Goal: Task Accomplishment & Management: Manage account settings

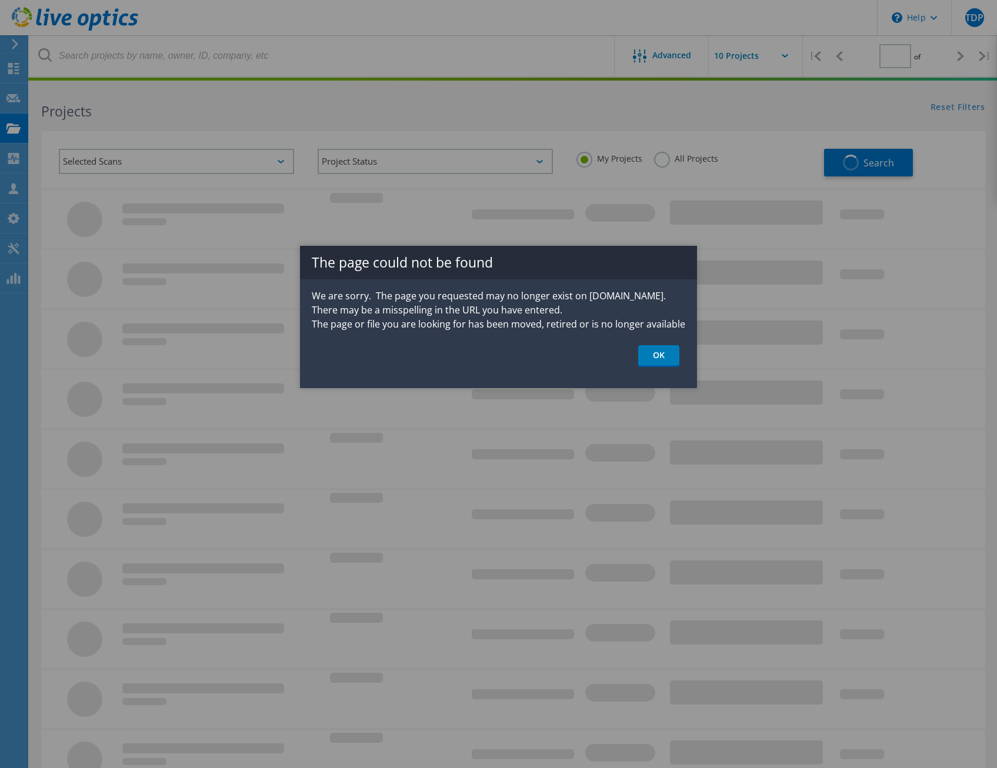
type input "2"
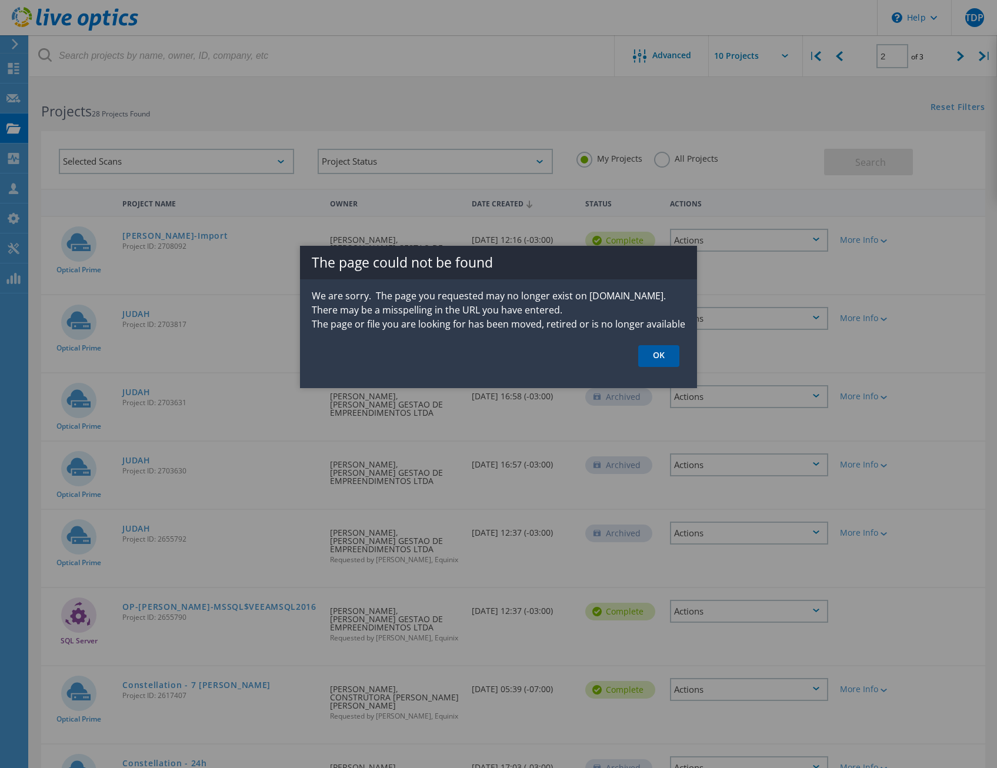
click at [671, 358] on link "OK" at bounding box center [658, 356] width 41 height 22
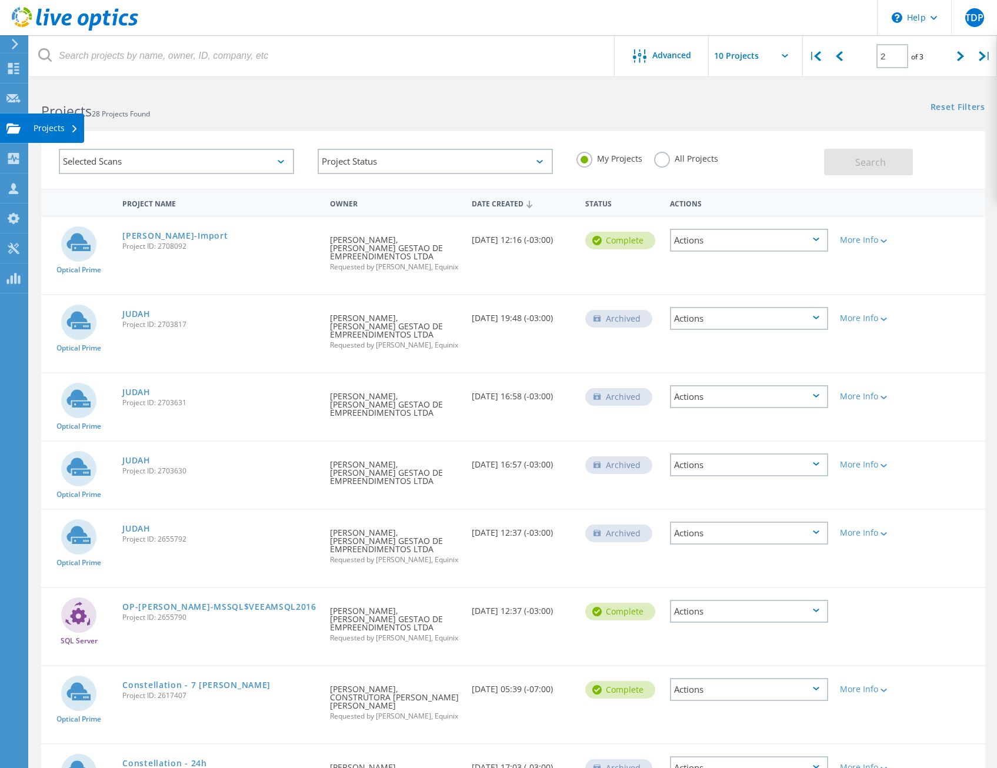
click at [65, 134] on div "Projects" at bounding box center [56, 127] width 56 height 29
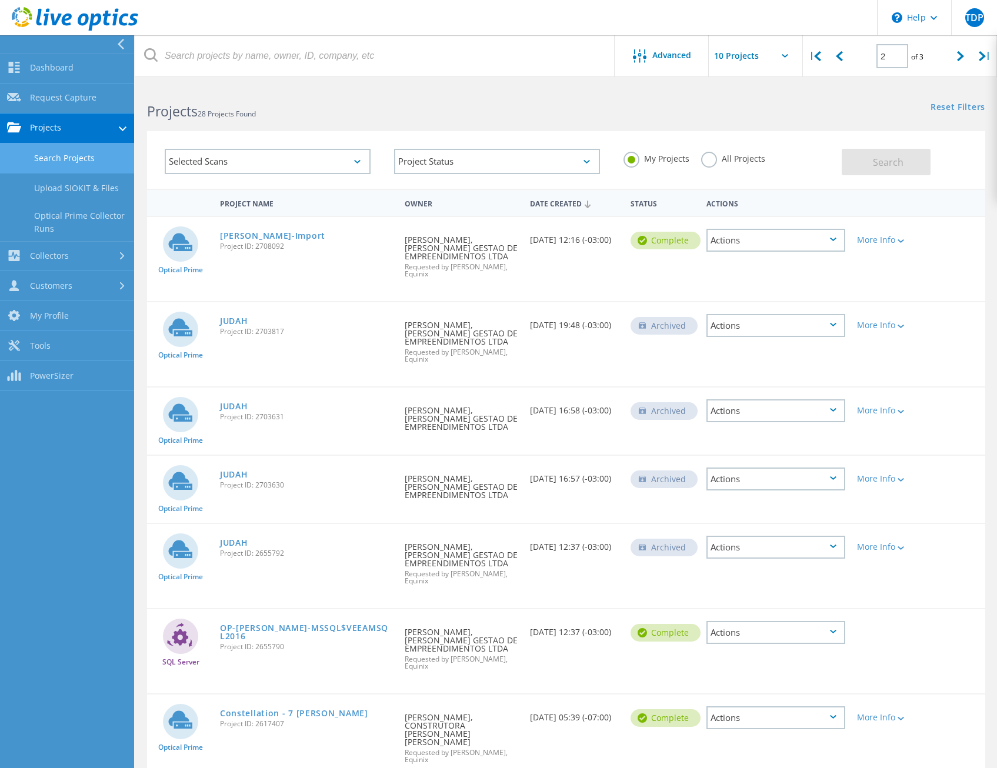
click at [93, 165] on link "Search Projects" at bounding box center [67, 158] width 134 height 30
click at [78, 283] on link "Customers" at bounding box center [67, 287] width 134 height 30
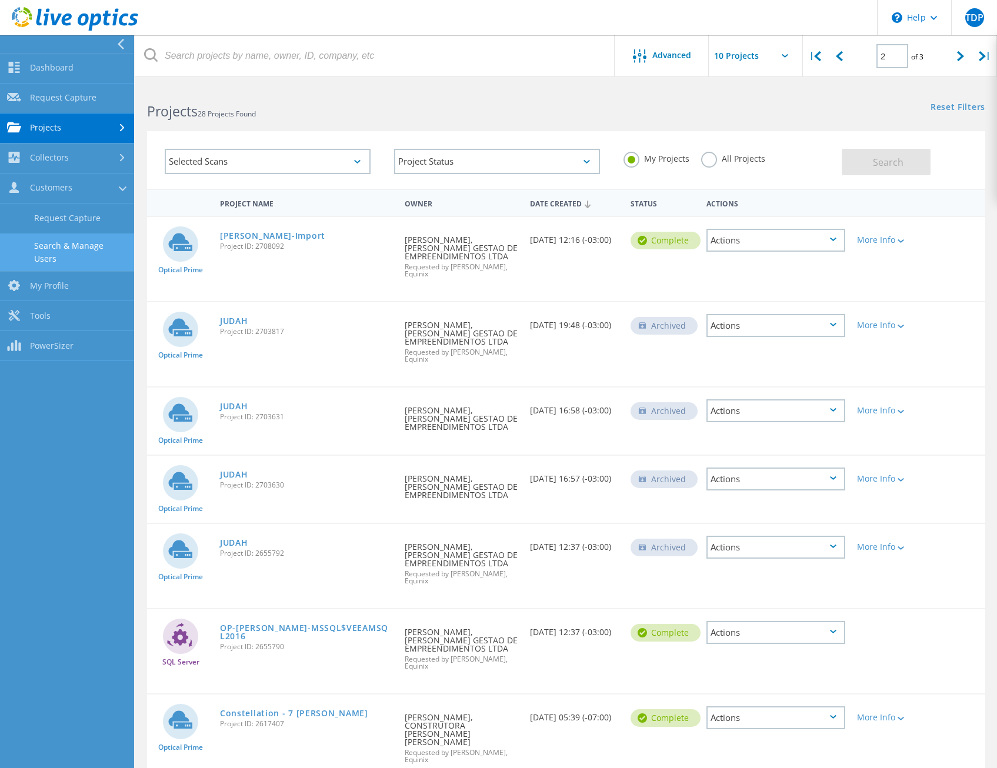
click at [98, 249] on link "Search & Manage Users" at bounding box center [67, 252] width 134 height 38
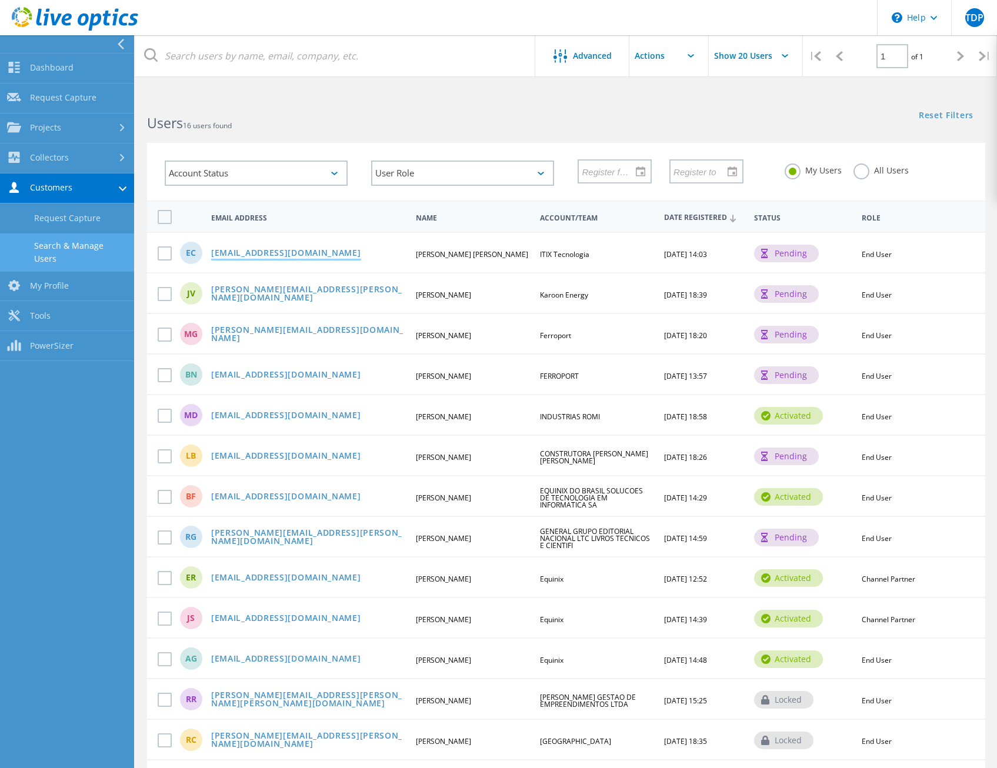
click at [317, 256] on link "ericksoncoutinho@unimedvx.com.br" at bounding box center [286, 254] width 150 height 10
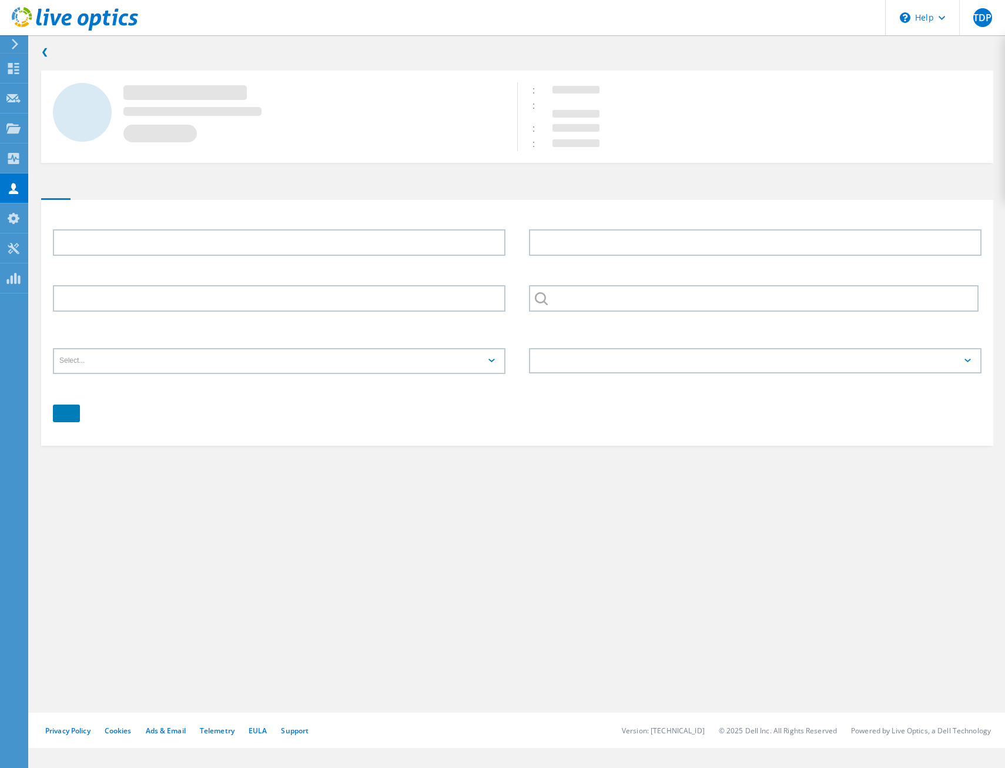
type input "Erickson"
type input "Coutinho"
type input "ITIX Tecnologia"
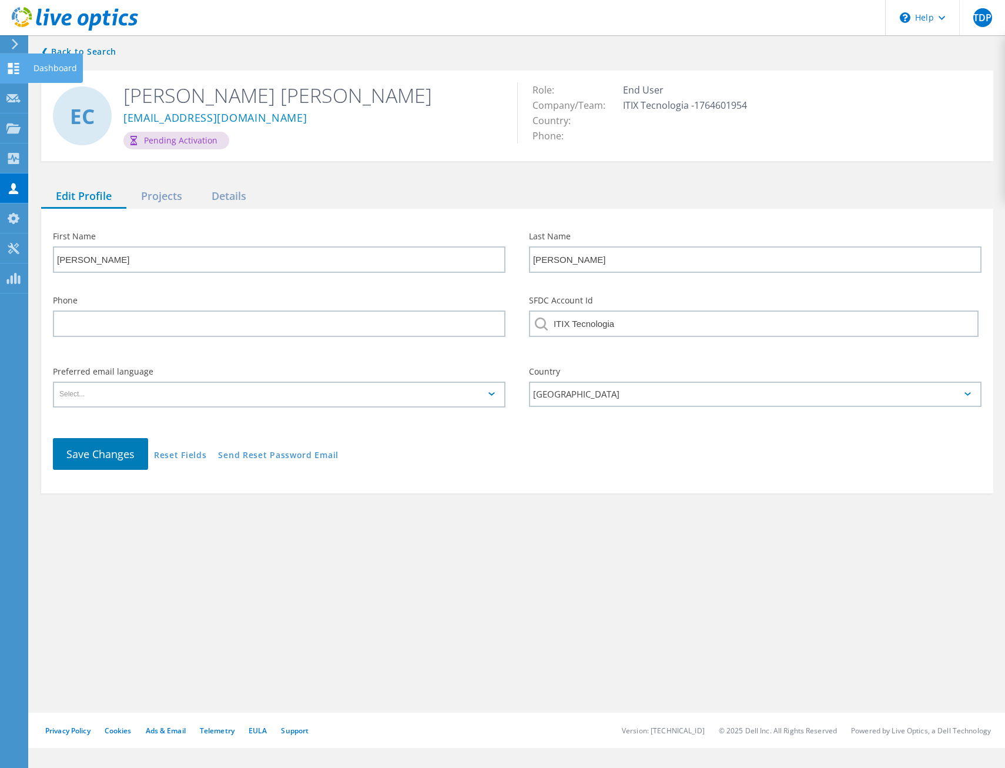
click at [37, 69] on div "Dashboard" at bounding box center [56, 68] width 44 height 8
